Goal: Task Accomplishment & Management: Use online tool/utility

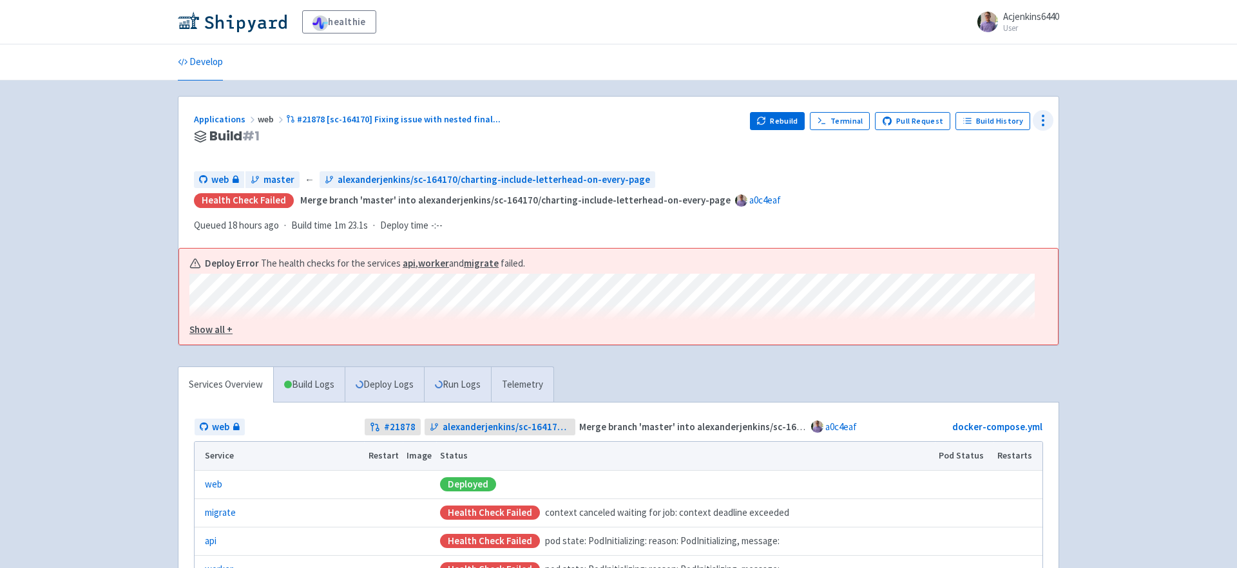
click at [1036, 121] on icon at bounding box center [1043, 120] width 15 height 15
click at [1019, 166] on span "Data Dashboard" at bounding box center [995, 172] width 86 height 18
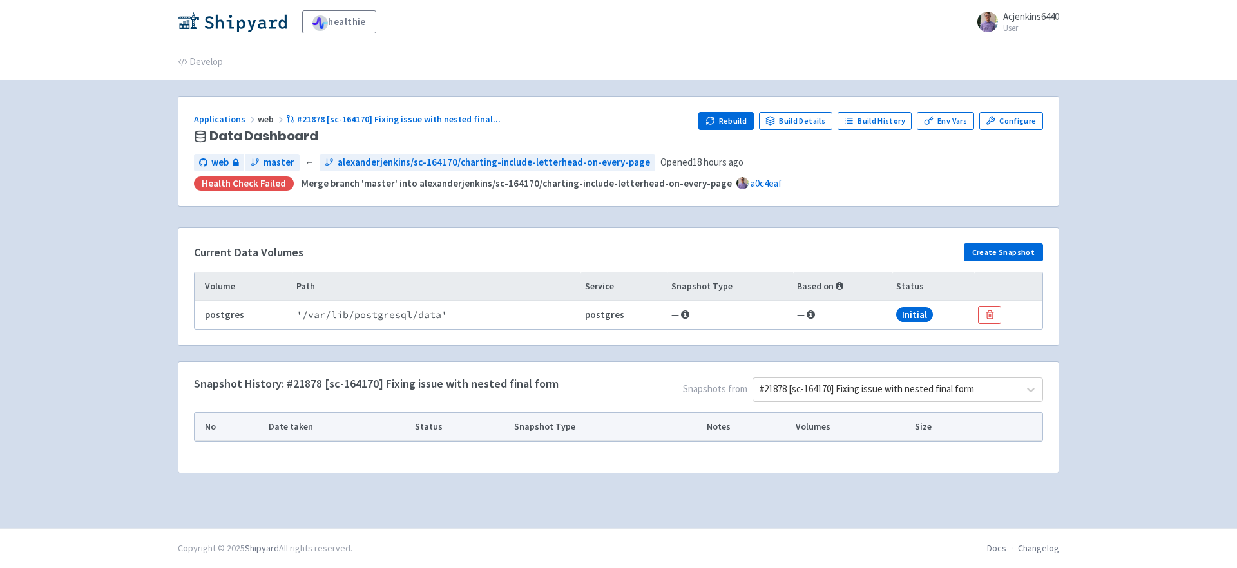
click at [807, 403] on span "Snapshots from #21878 [sc-164170] Fixing issue with nested final form" at bounding box center [801, 393] width 485 height 30
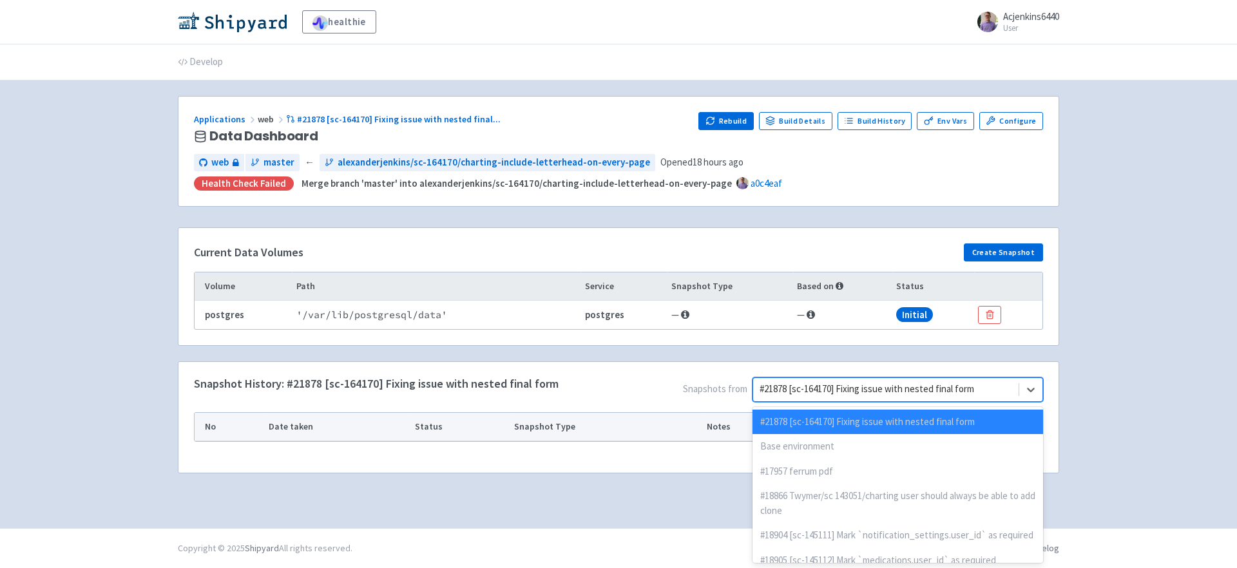
click at [808, 389] on div at bounding box center [886, 389] width 253 height 17
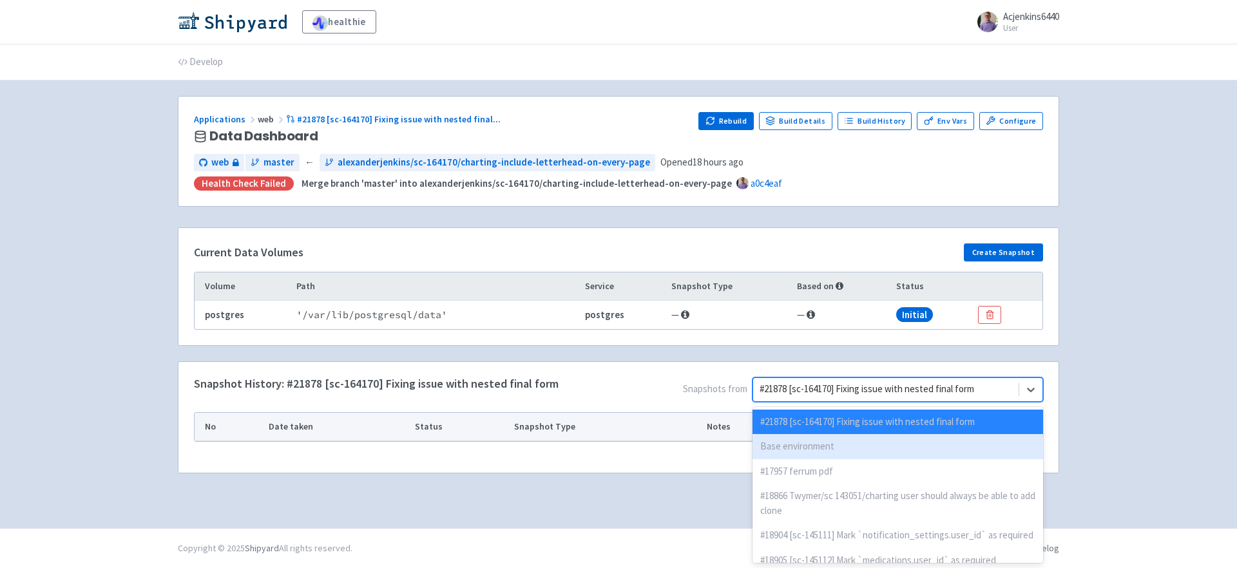
click at [804, 450] on div "Base environment" at bounding box center [898, 446] width 291 height 25
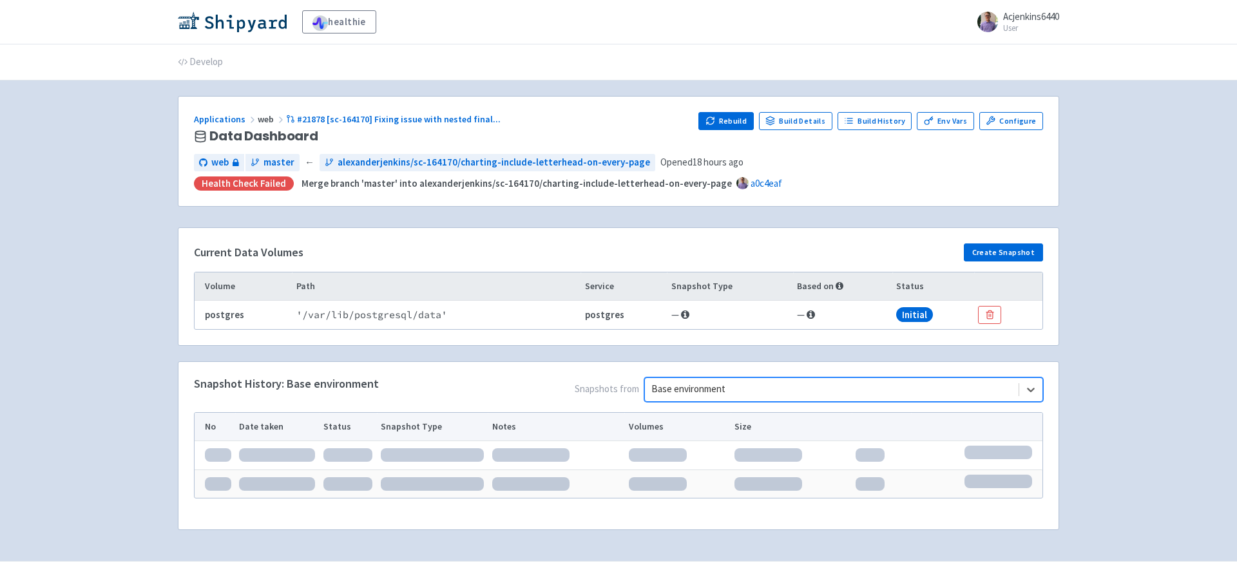
scroll to position [33, 0]
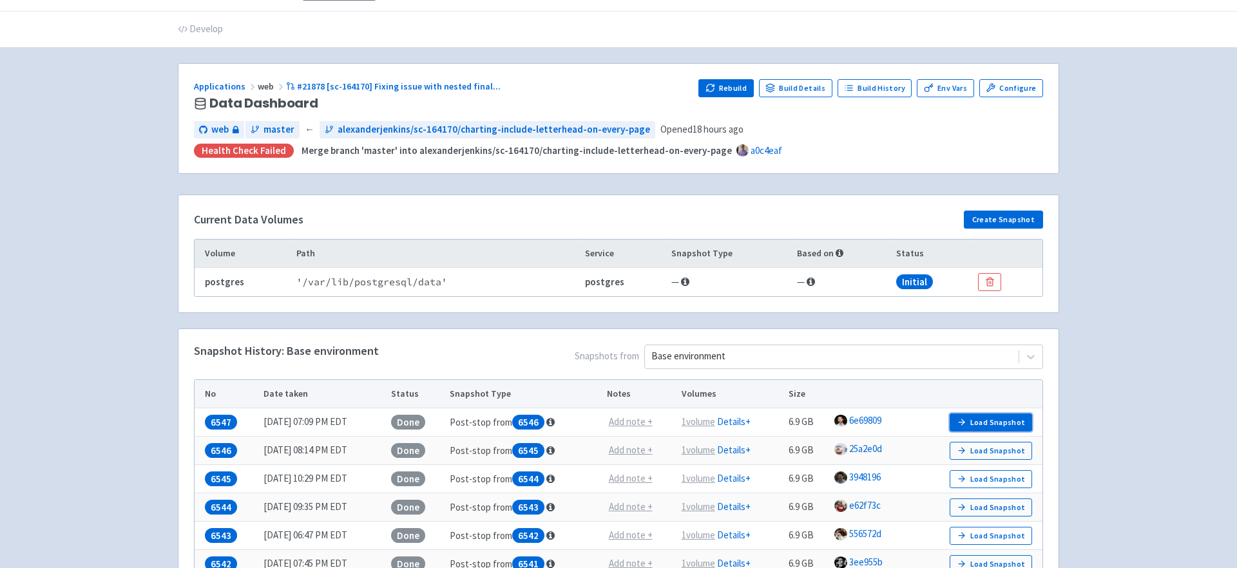
click at [989, 426] on button "Load Snapshot" at bounding box center [991, 423] width 82 height 18
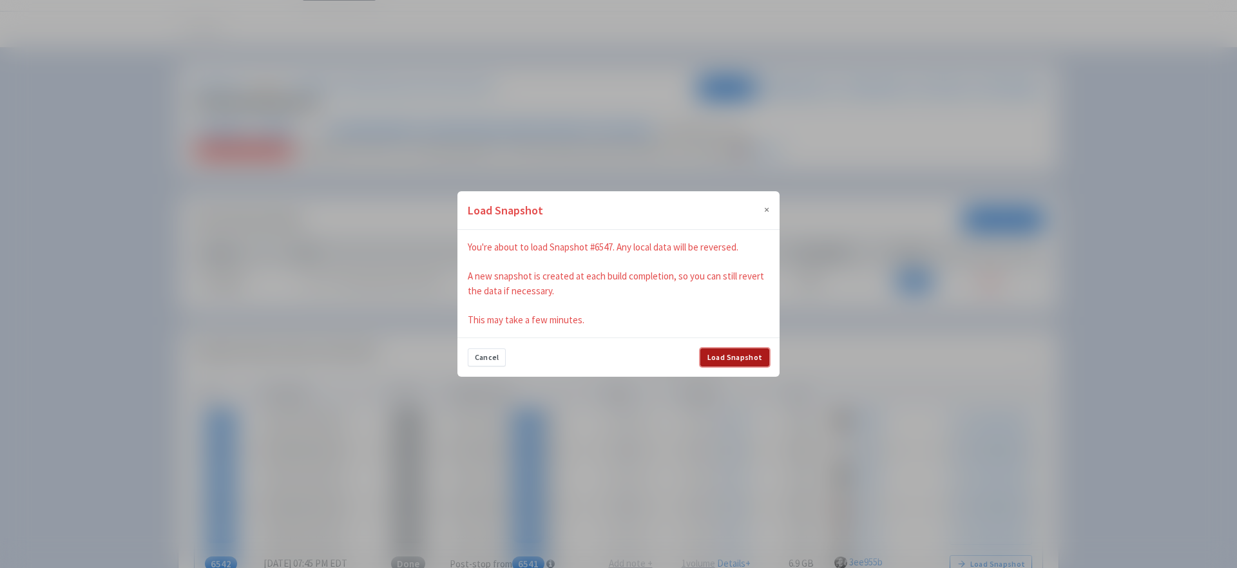
click at [722, 349] on button "Load Snapshot" at bounding box center [734, 358] width 69 height 18
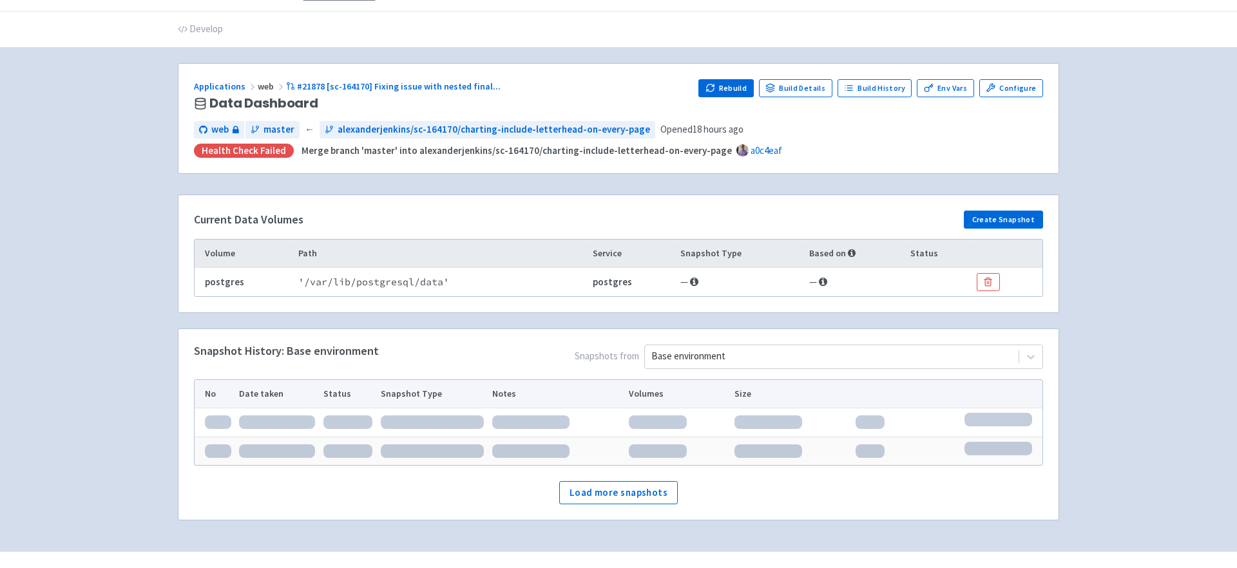
scroll to position [5, 0]
